Goal: Task Accomplishment & Management: Manage account settings

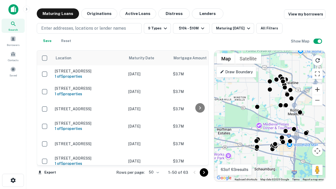
click at [317, 89] on button "Zoom in" at bounding box center [317, 89] width 10 height 10
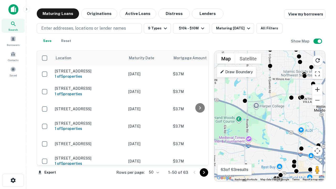
click at [317, 89] on button "Zoom in" at bounding box center [317, 89] width 10 height 10
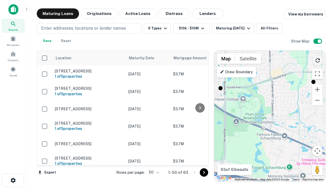
click at [317, 59] on icon "Reload search area" at bounding box center [317, 60] width 6 height 6
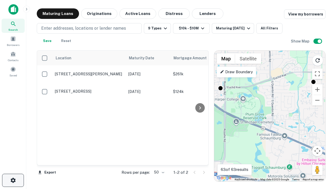
click at [13, 180] on icon "button" at bounding box center [13, 180] width 6 height 6
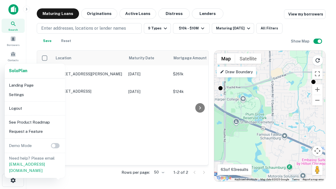
click at [35, 108] on li "Logout" at bounding box center [35, 108] width 56 height 9
